Goal: Task Accomplishment & Management: Complete application form

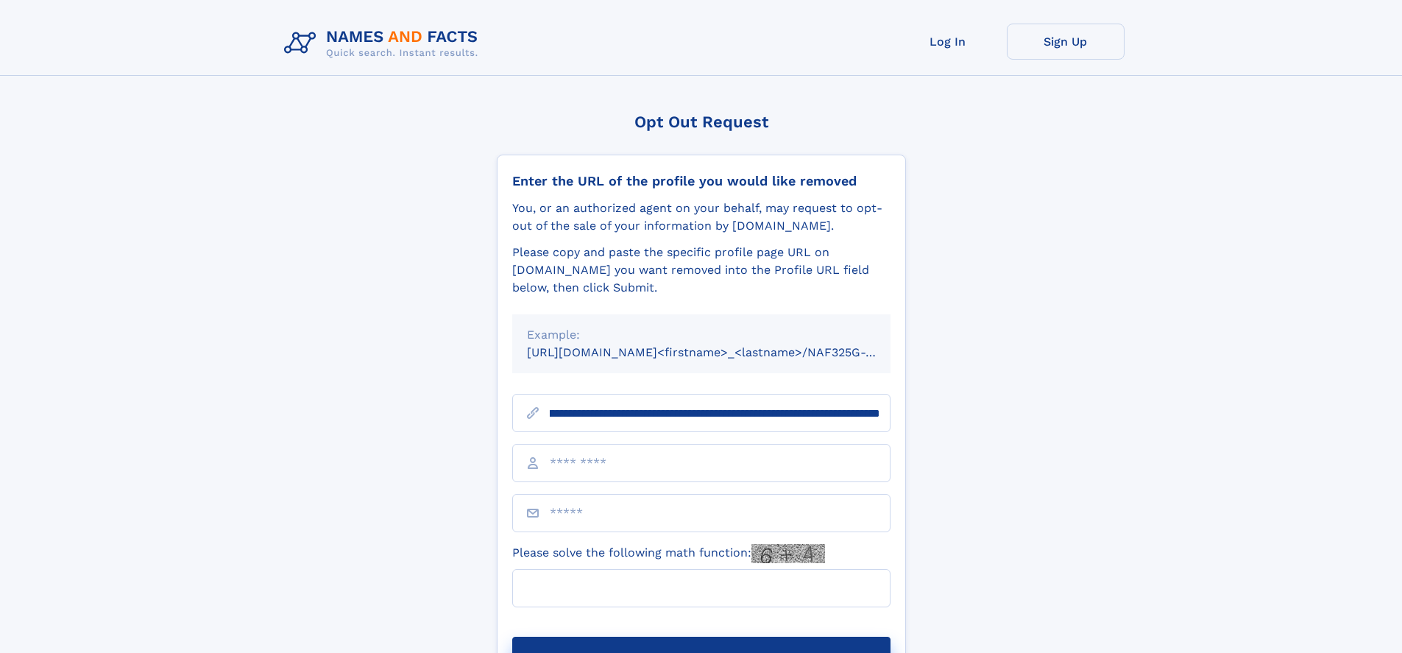
scroll to position [0, 163]
type input "**********"
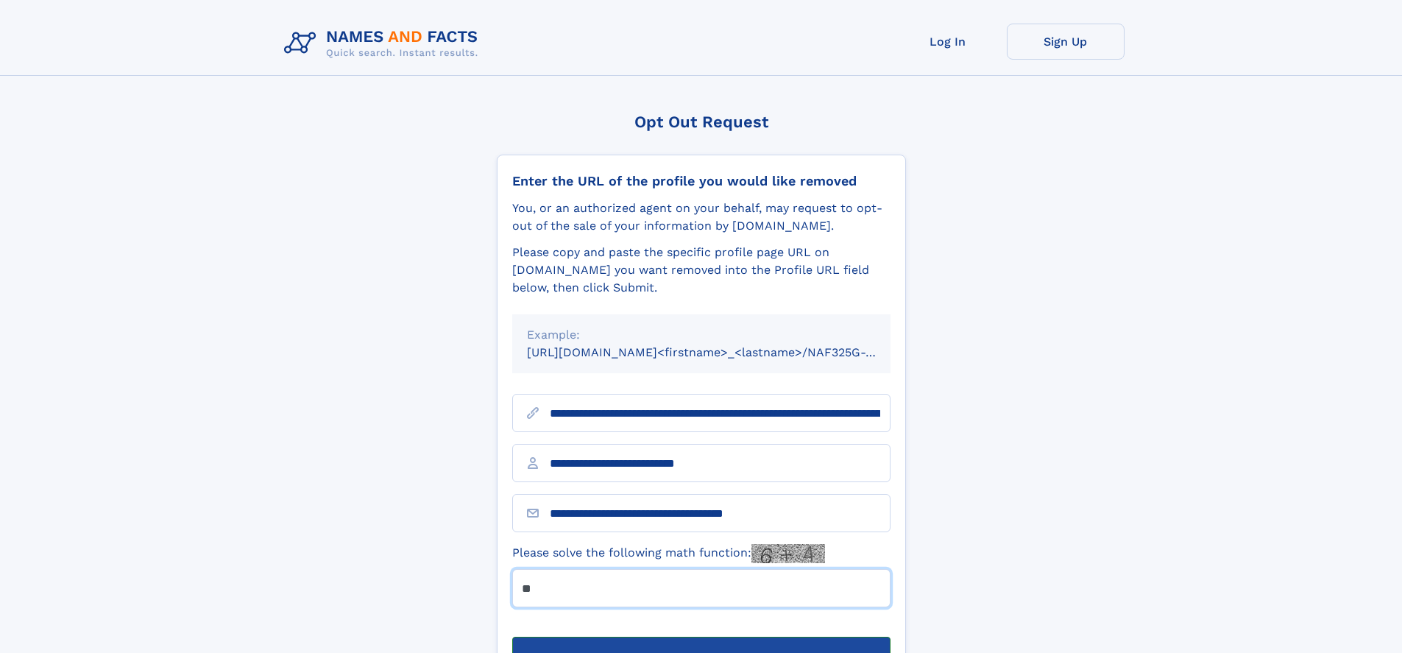
type input "**"
click at [700, 636] on button "Submit Opt Out Request" at bounding box center [701, 659] width 378 height 47
